Goal: Task Accomplishment & Management: Manage account settings

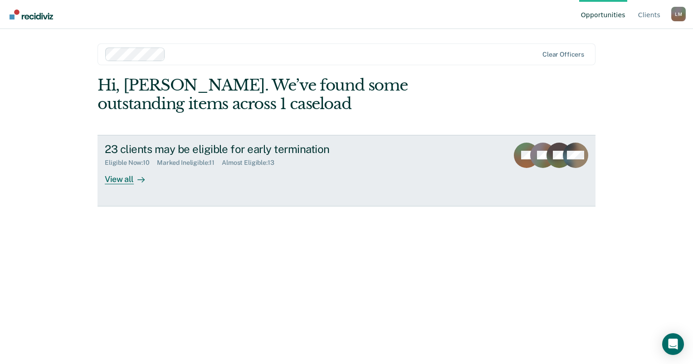
click at [129, 180] on div "View all" at bounding box center [130, 176] width 51 height 18
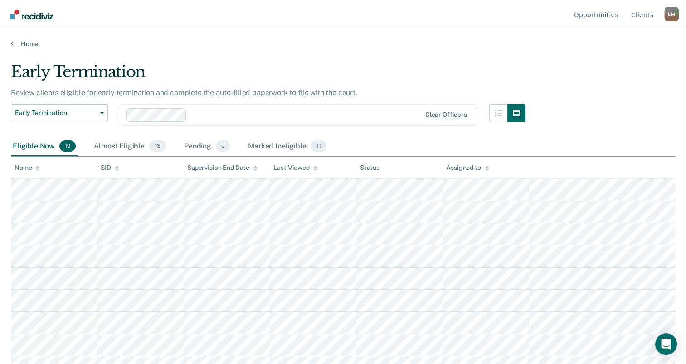
click at [669, 18] on div "L M" at bounding box center [671, 14] width 15 height 15
click at [623, 69] on link "Log Out" at bounding box center [634, 72] width 58 height 8
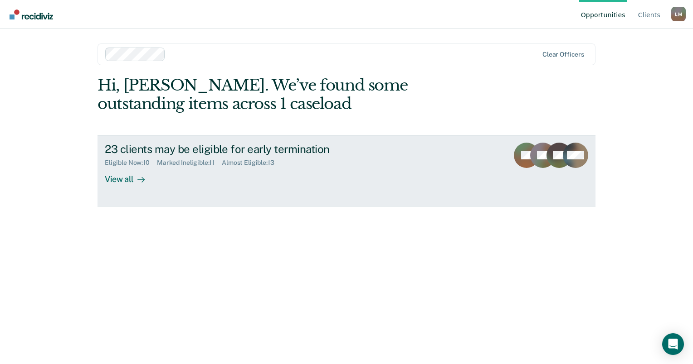
click at [135, 179] on div at bounding box center [139, 179] width 11 height 10
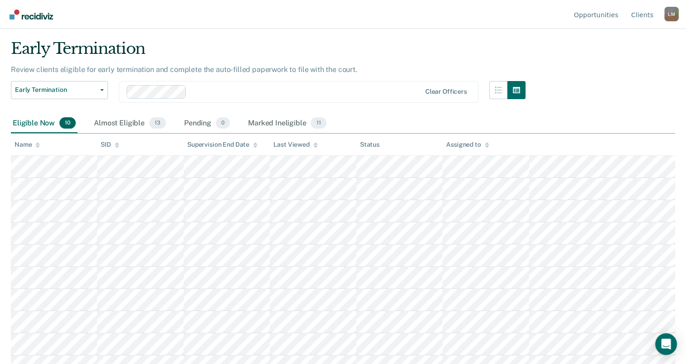
scroll to position [36, 0]
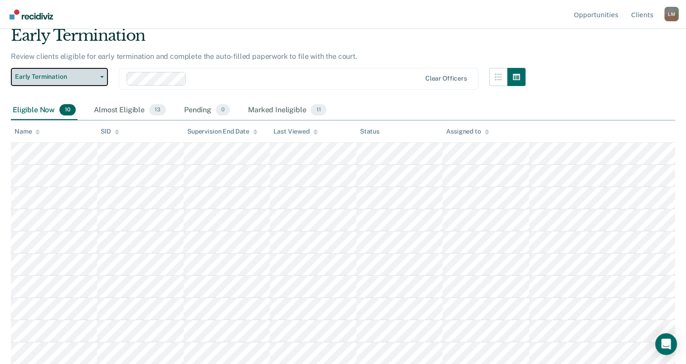
click at [99, 78] on button "Early Termination" at bounding box center [59, 77] width 97 height 18
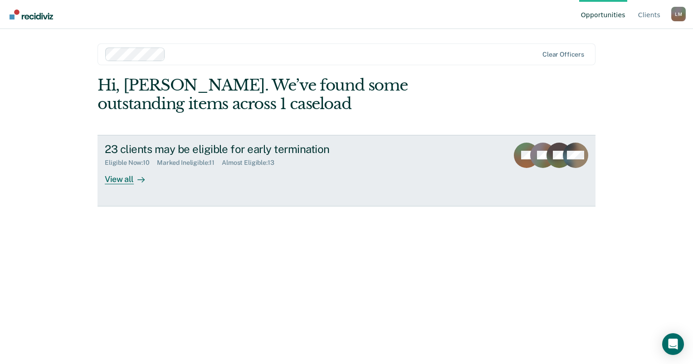
click at [142, 181] on icon at bounding box center [143, 179] width 2 height 5
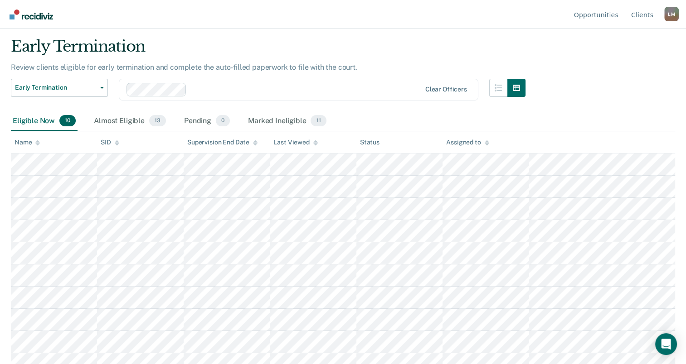
scroll to position [36, 0]
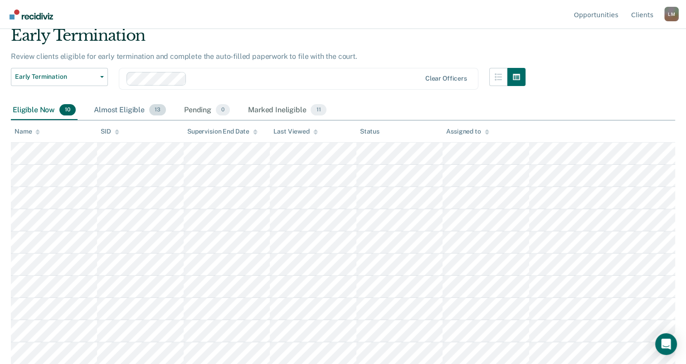
click at [158, 111] on span "13" at bounding box center [157, 110] width 17 height 12
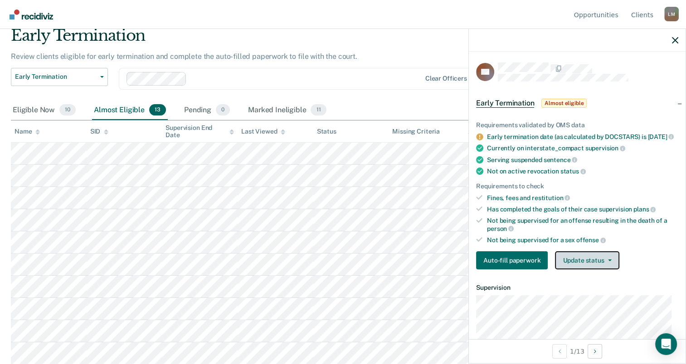
drag, startPoint x: 586, startPoint y: 263, endPoint x: 572, endPoint y: 262, distance: 14.1
click at [586, 263] on button "Update status" at bounding box center [587, 261] width 64 height 18
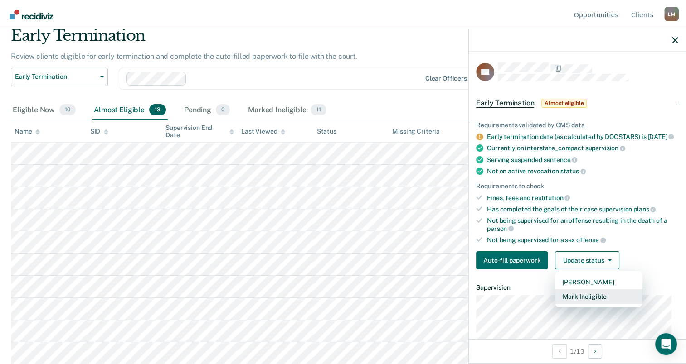
click at [568, 301] on button "Mark Ineligible" at bounding box center [598, 297] width 87 height 15
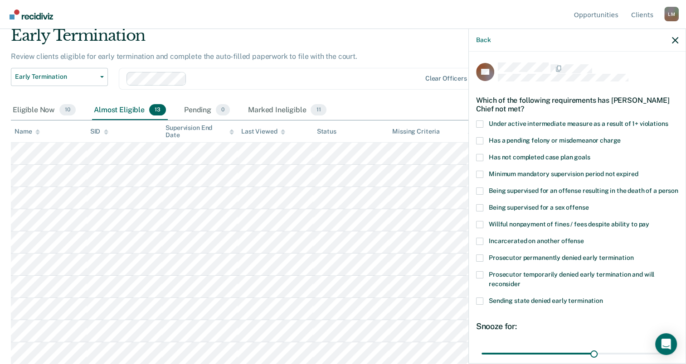
click at [480, 155] on span at bounding box center [479, 157] width 7 height 7
click at [590, 154] on input "Has not completed case plan goals" at bounding box center [590, 154] width 0 height 0
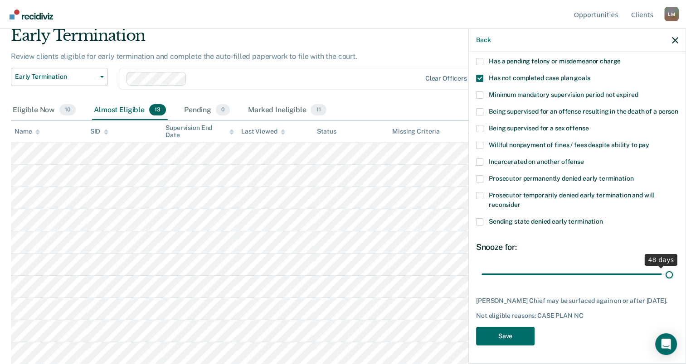
scroll to position [87, 0]
drag, startPoint x: 589, startPoint y: 267, endPoint x: 668, endPoint y: 269, distance: 79.8
type input "50"
click at [668, 269] on input "range" at bounding box center [576, 275] width 191 height 16
click at [509, 338] on button "Save" at bounding box center [505, 336] width 58 height 19
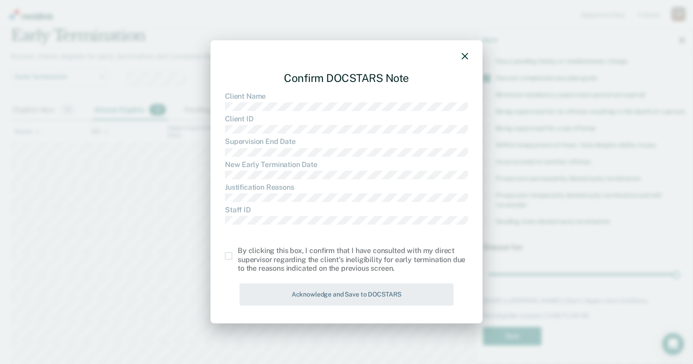
click at [227, 256] on span at bounding box center [228, 255] width 7 height 7
click at [237, 252] on input "checkbox" at bounding box center [237, 252] width 0 height 0
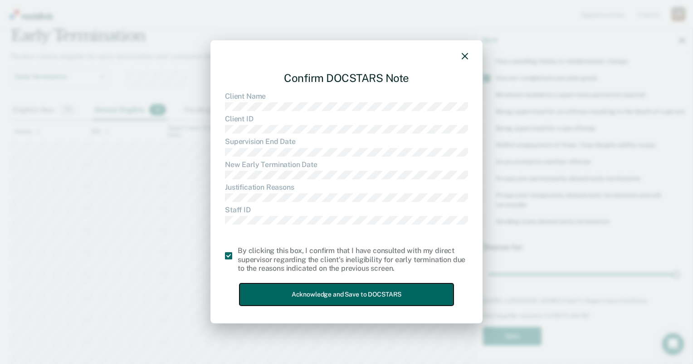
click at [302, 291] on button "Acknowledge and Save to DOCSTARS" at bounding box center [346, 295] width 214 height 22
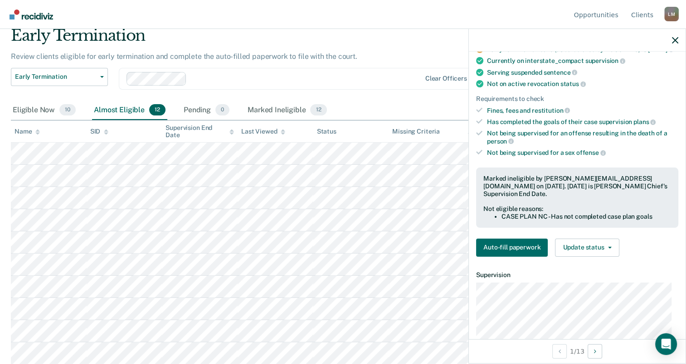
click at [670, 18] on div "L M" at bounding box center [671, 14] width 15 height 15
click at [621, 71] on link "Log Out" at bounding box center [634, 72] width 58 height 8
